Goal: Task Accomplishment & Management: Use online tool/utility

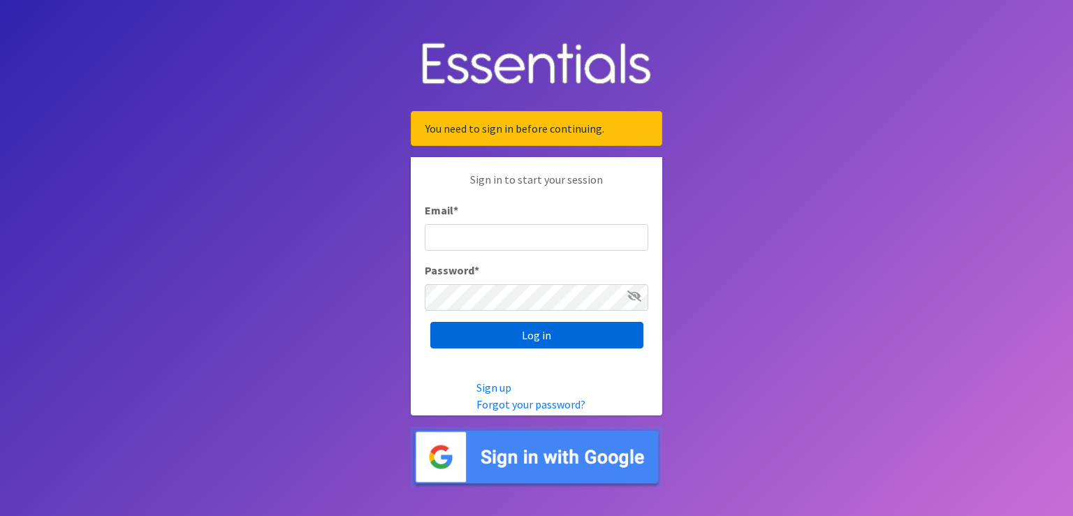
type input "[PERSON_NAME][EMAIL_ADDRESS][DOMAIN_NAME]"
click at [536, 334] on input "Log in" at bounding box center [536, 335] width 213 height 27
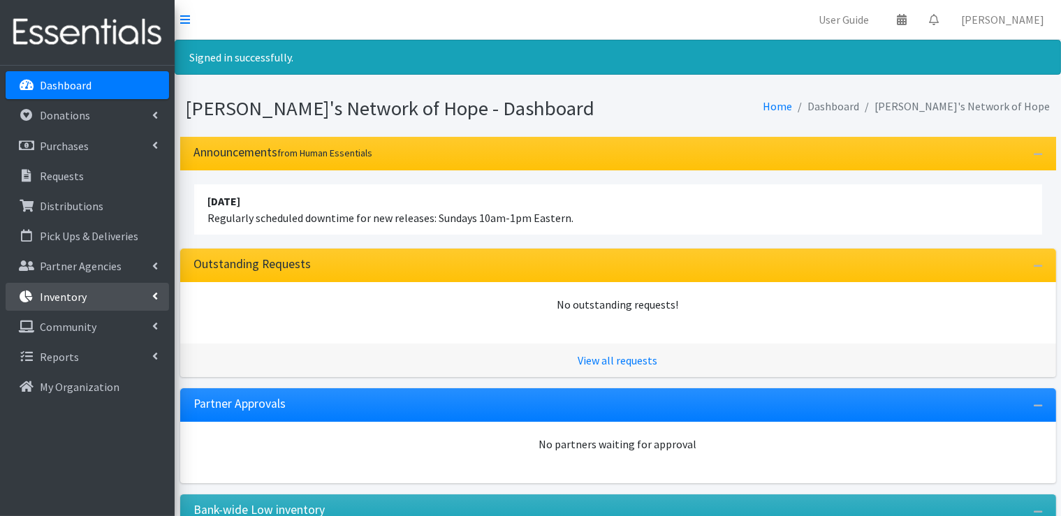
click at [156, 295] on icon at bounding box center [155, 296] width 6 height 11
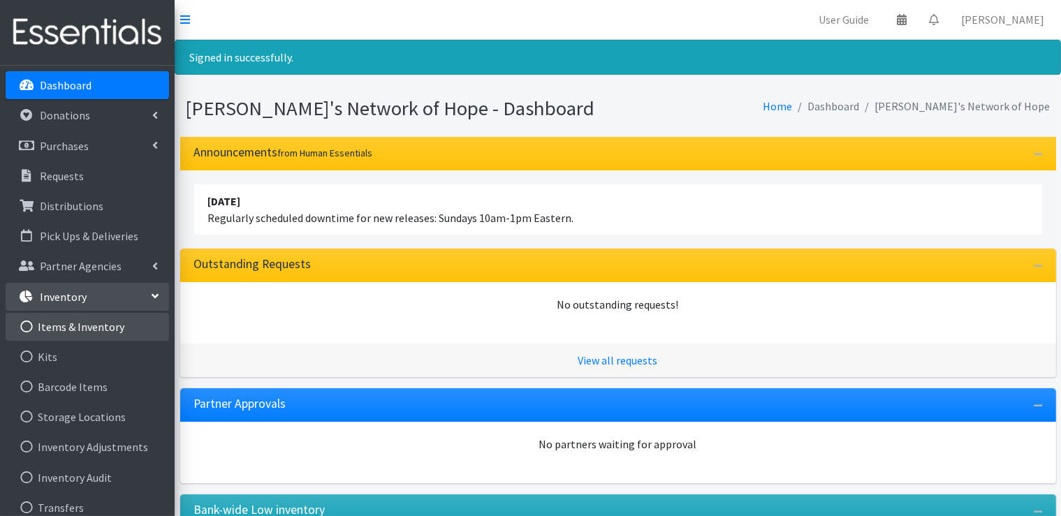
click at [112, 329] on link "Items & Inventory" at bounding box center [87, 327] width 163 height 28
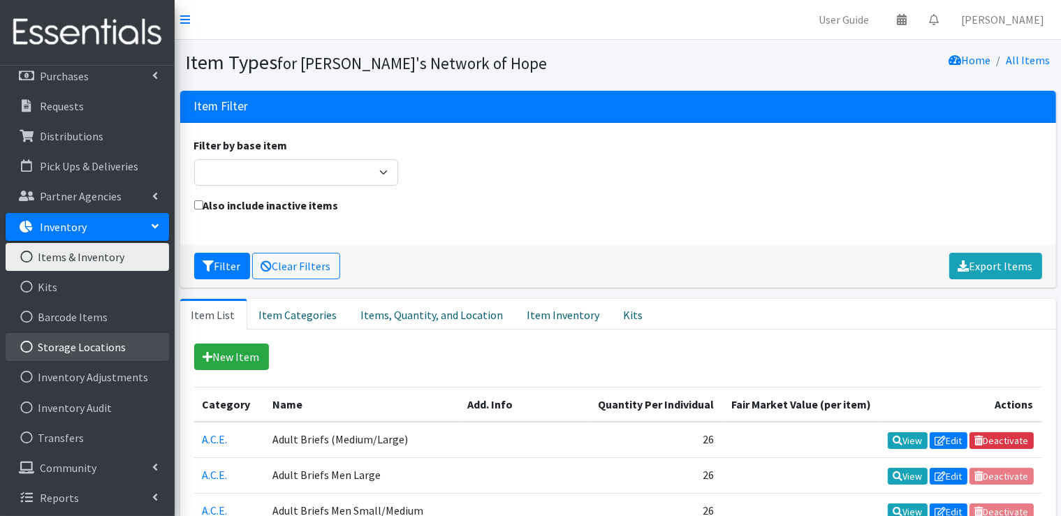
scroll to position [72, 0]
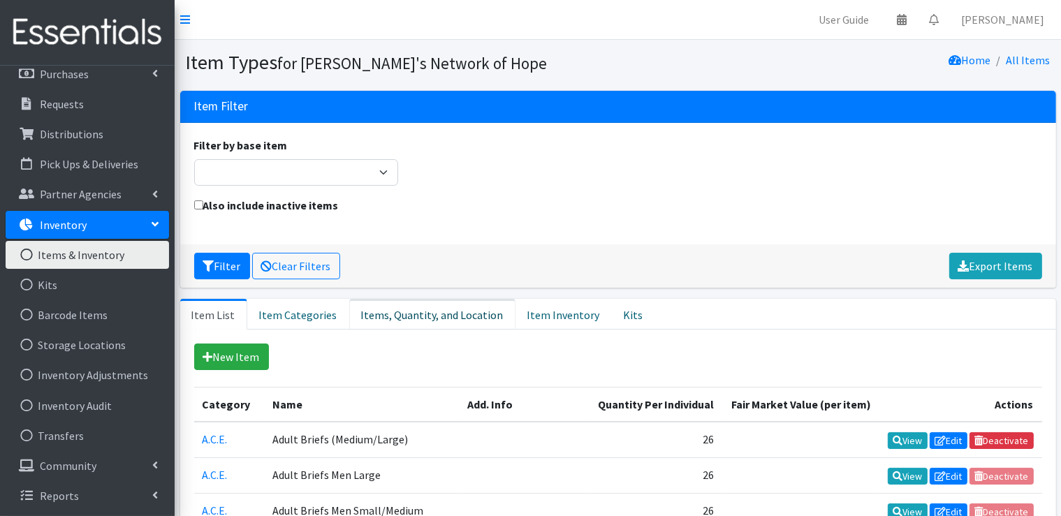
click at [417, 318] on link "Items, Quantity, and Location" at bounding box center [432, 314] width 166 height 31
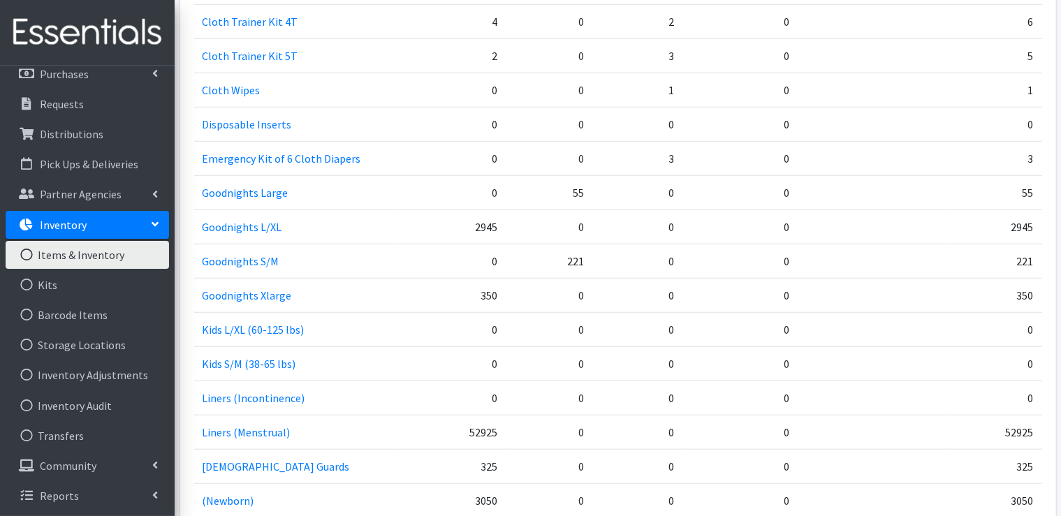
scroll to position [1187, 0]
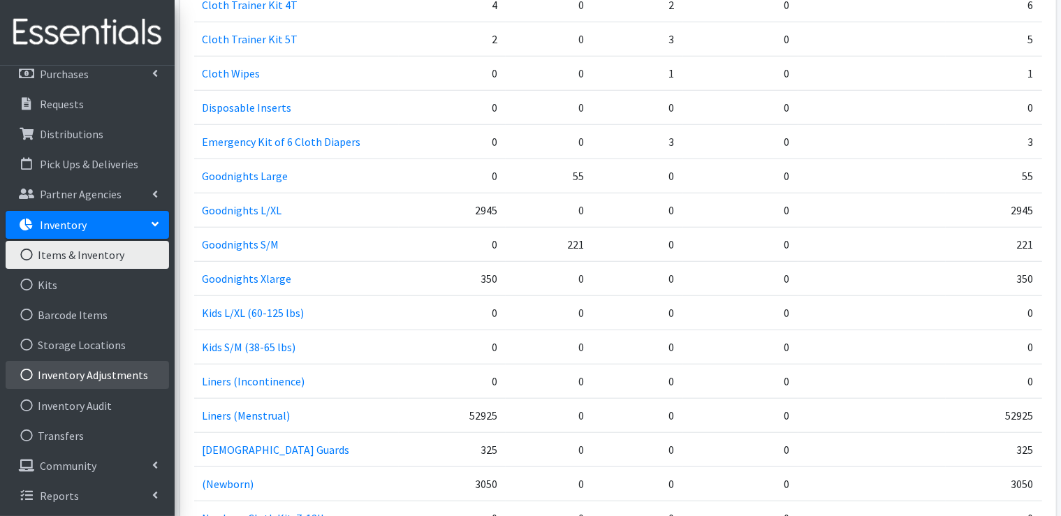
click at [117, 380] on link "Inventory Adjustments" at bounding box center [87, 375] width 163 height 28
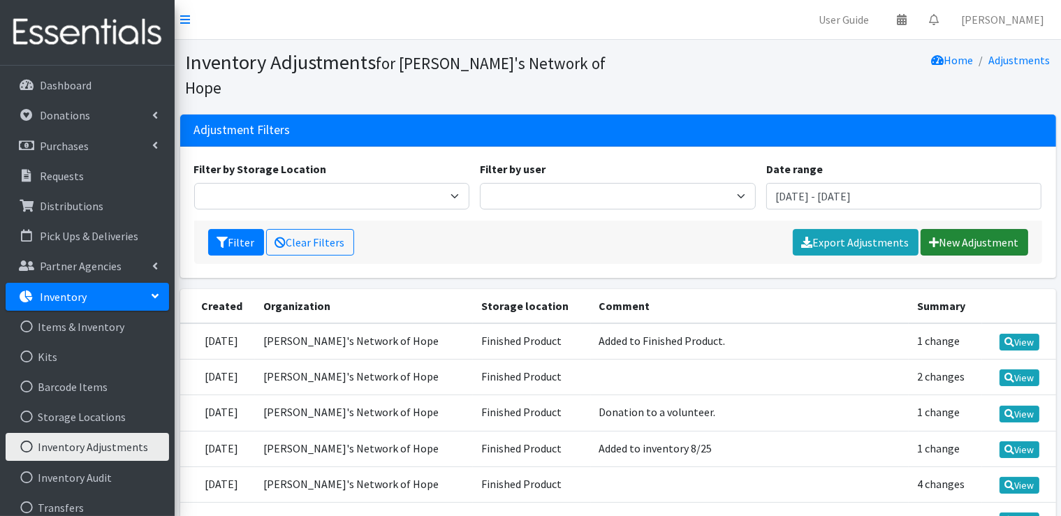
click at [943, 229] on link "New Adjustment" at bounding box center [975, 242] width 108 height 27
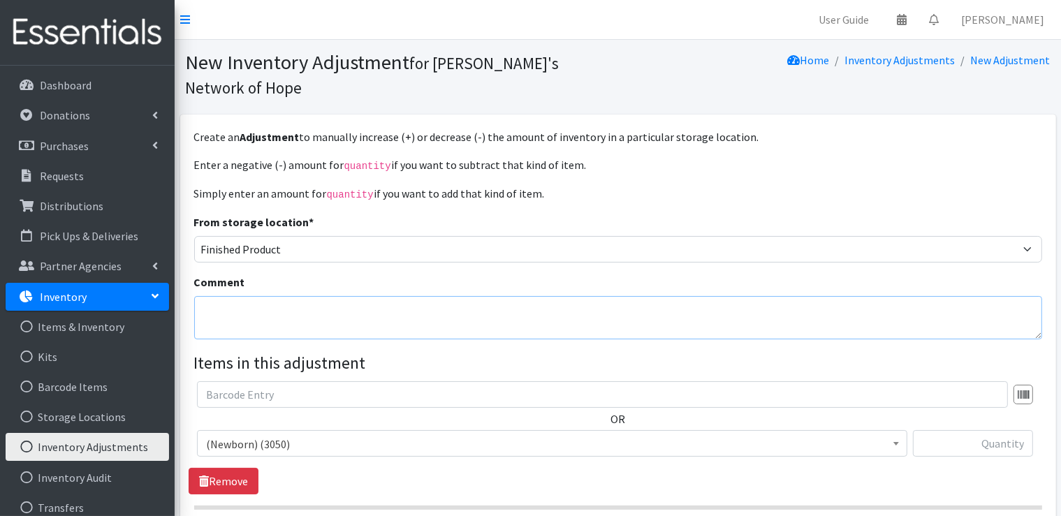
click at [296, 296] on textarea "Comment" at bounding box center [618, 317] width 848 height 43
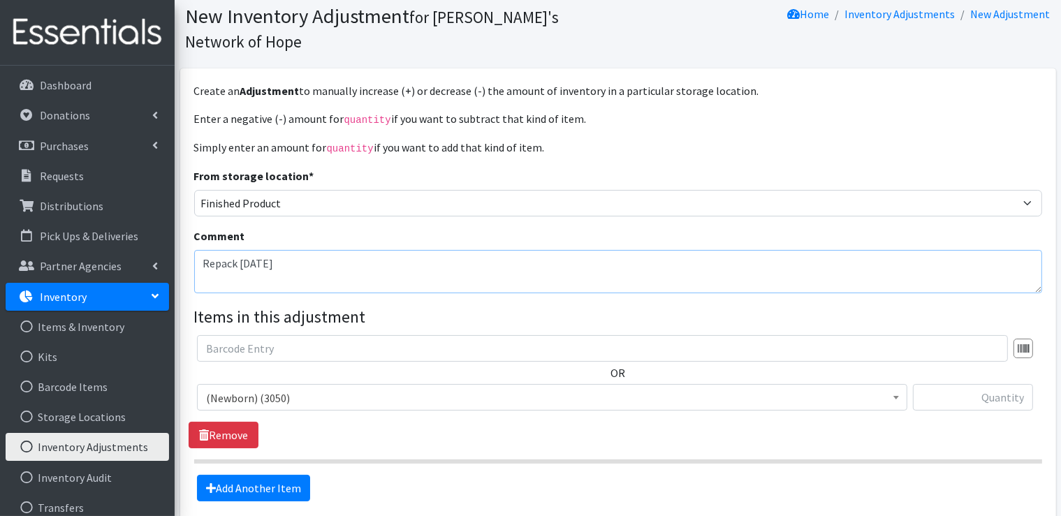
scroll to position [140, 0]
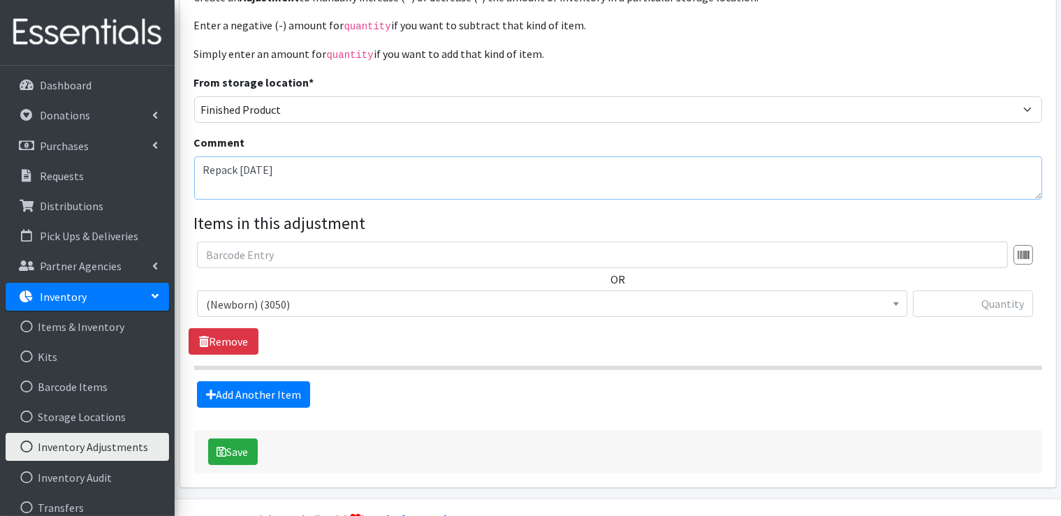
type textarea "Repack 9-9-25"
click at [309, 295] on span "(Newborn) (3050)" at bounding box center [552, 305] width 692 height 20
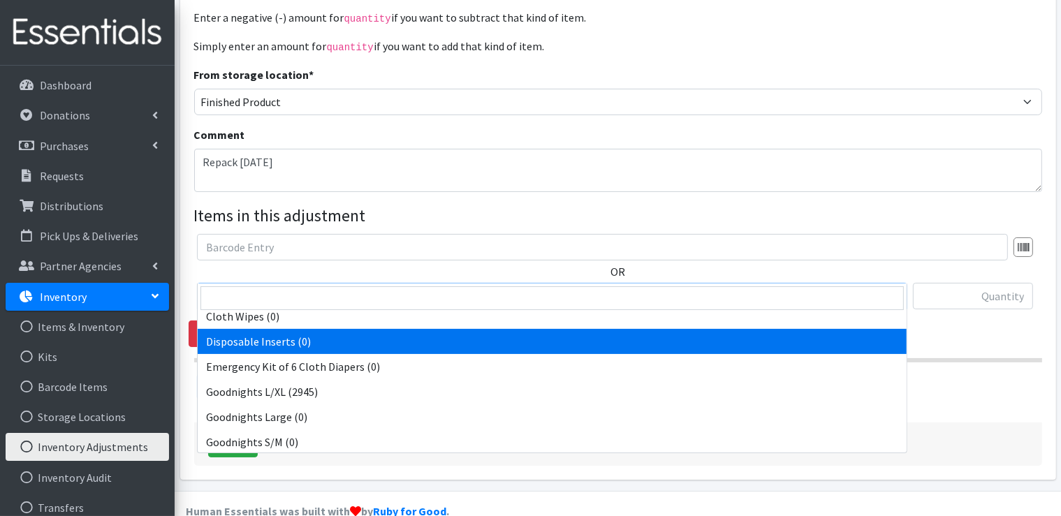
scroll to position [838, 0]
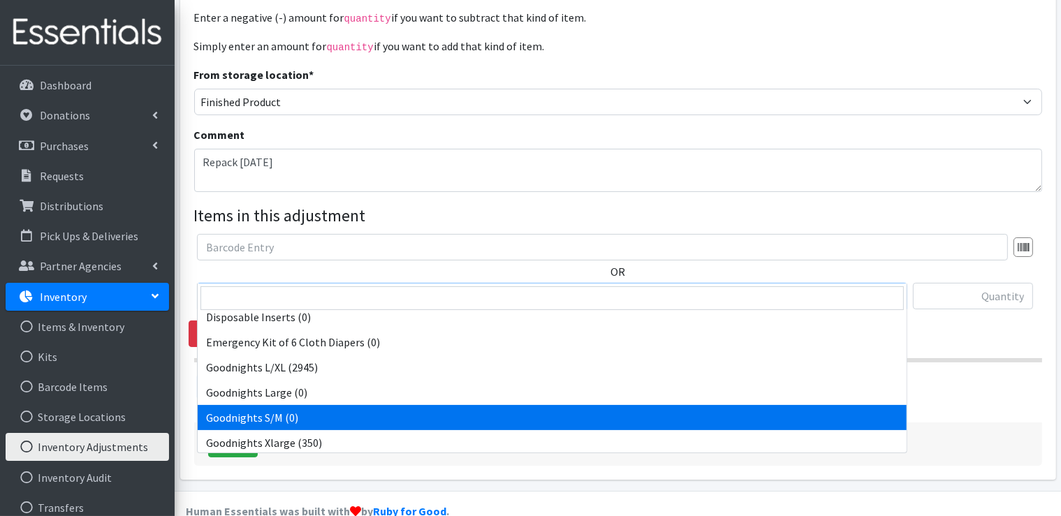
select select "15012"
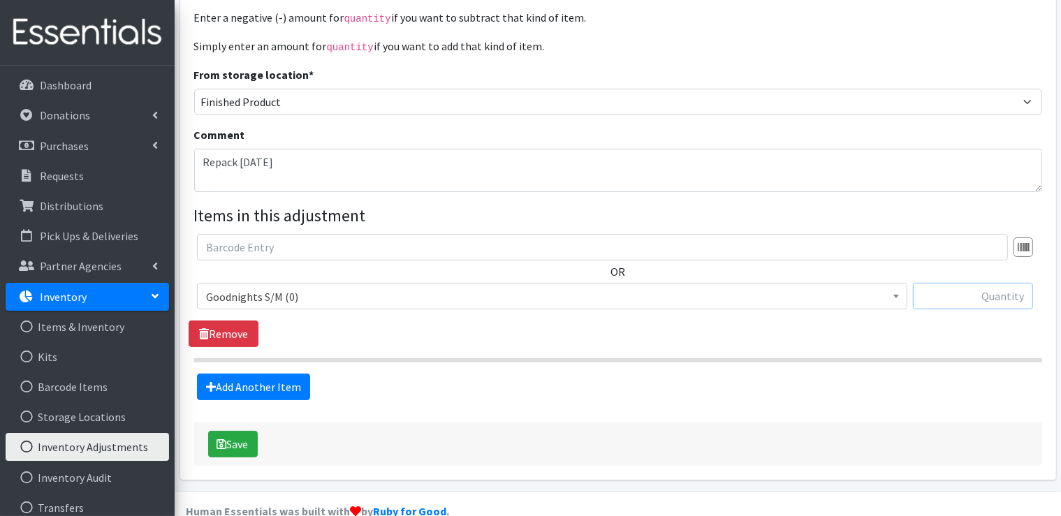
click at [959, 283] on input "text" at bounding box center [973, 296] width 120 height 27
type input "6700"
click at [239, 431] on button "Save" at bounding box center [233, 444] width 50 height 27
